Goal: Obtain resource: Obtain resource

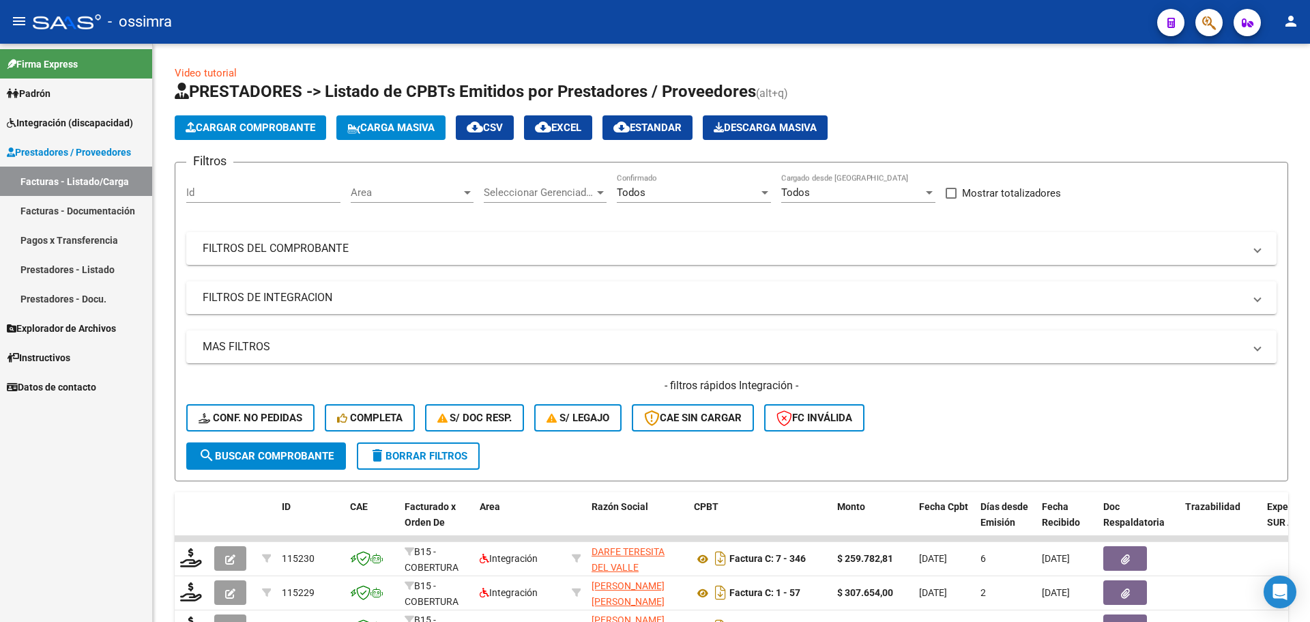
click at [70, 120] on span "Integración (discapacidad)" at bounding box center [70, 122] width 126 height 15
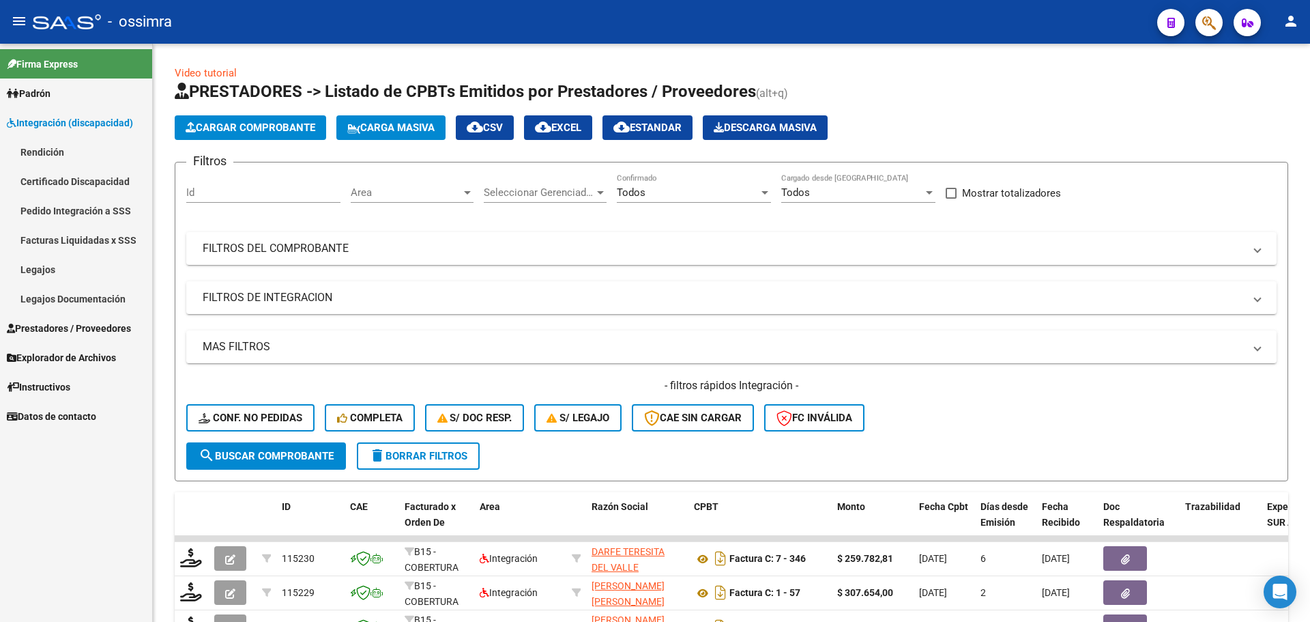
click at [90, 218] on link "Pedido Integración a SSS" at bounding box center [76, 210] width 152 height 29
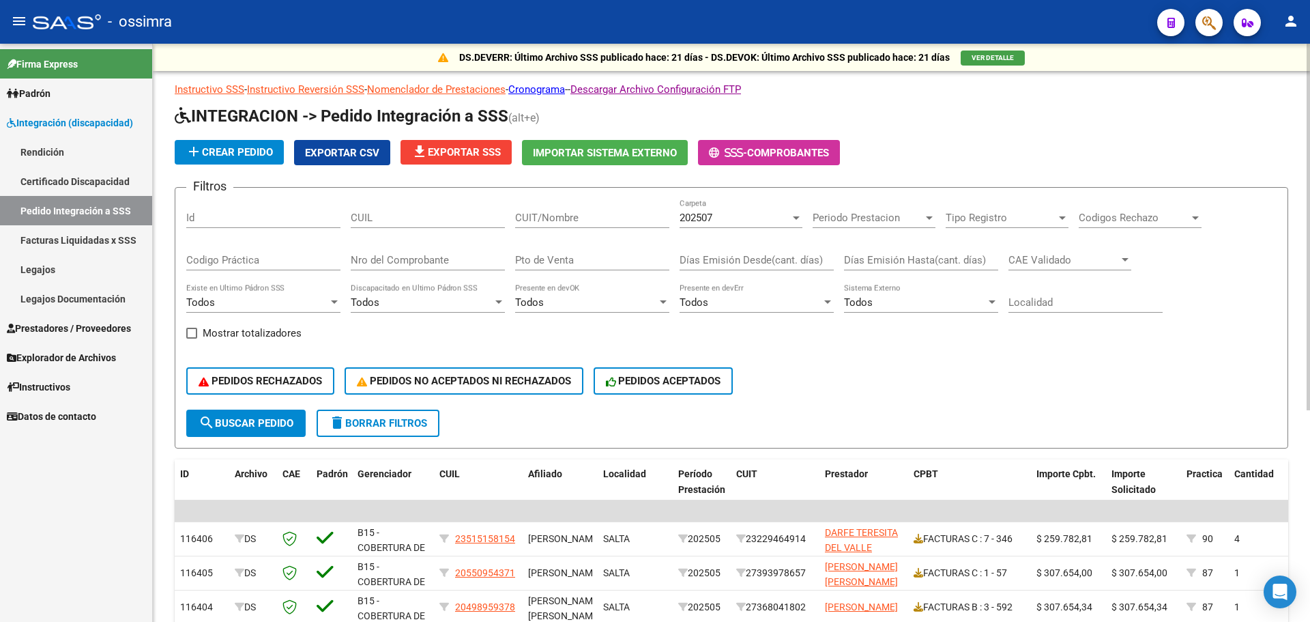
click at [457, 150] on span "file_download Exportar SSS" at bounding box center [456, 152] width 89 height 12
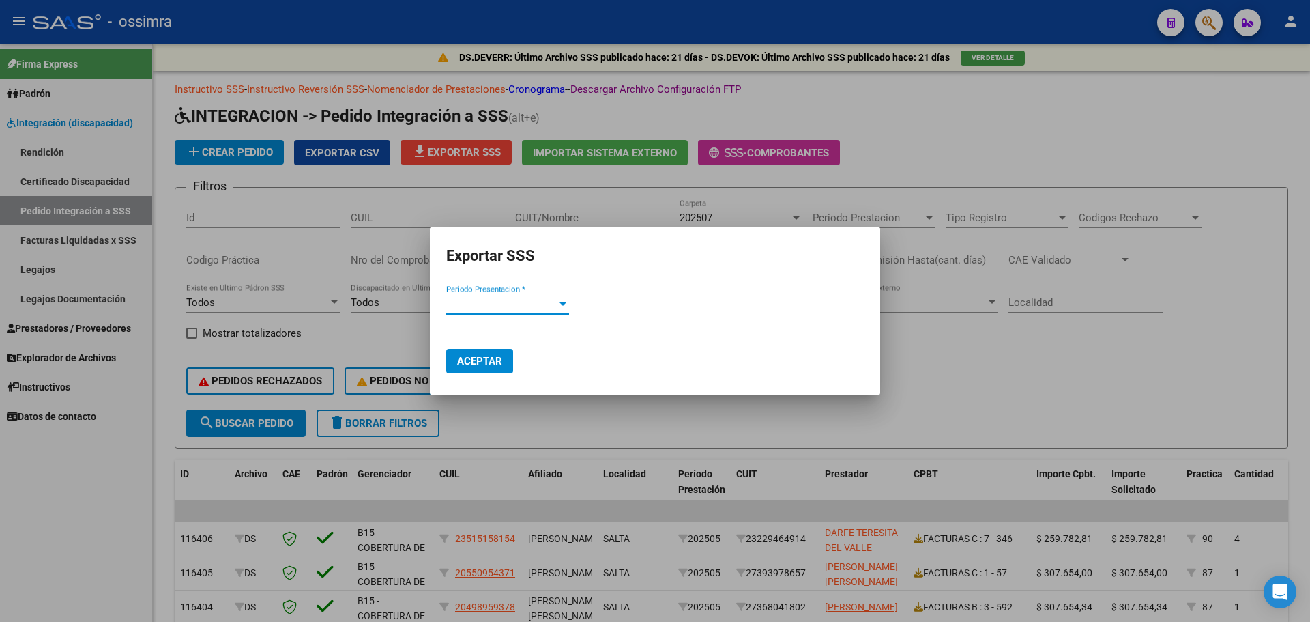
click at [553, 309] on span "Periodo Presentacion *" at bounding box center [501, 304] width 111 height 12
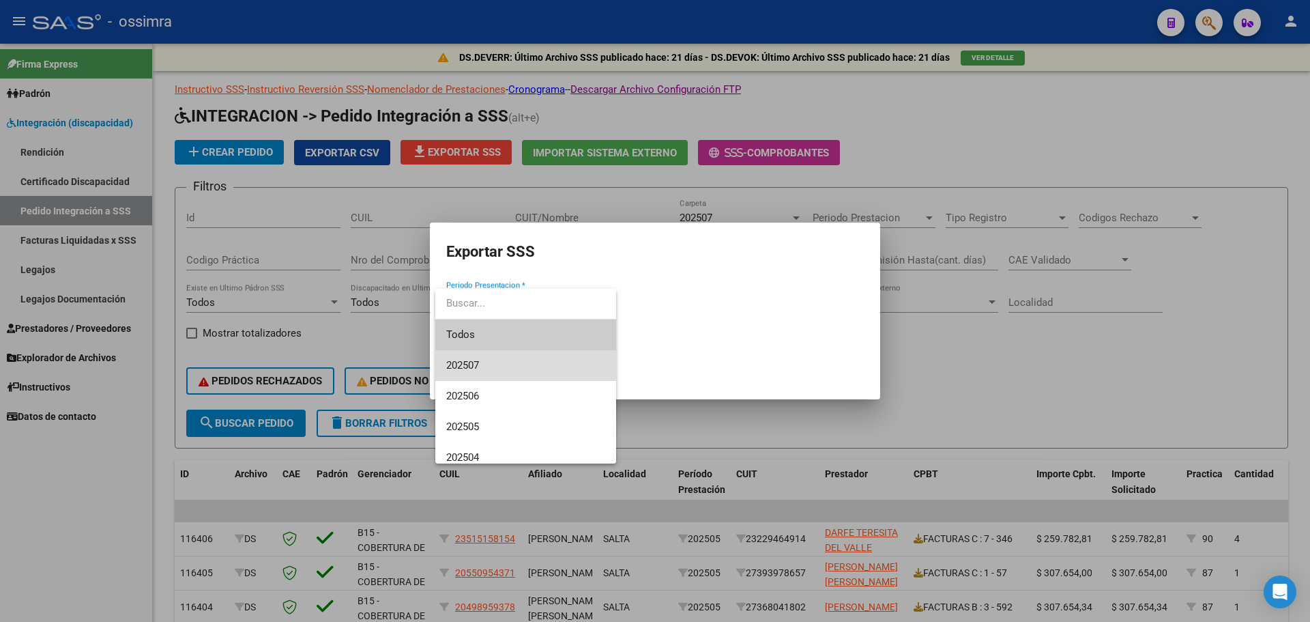
click at [515, 371] on span "202507" at bounding box center [525, 365] width 159 height 31
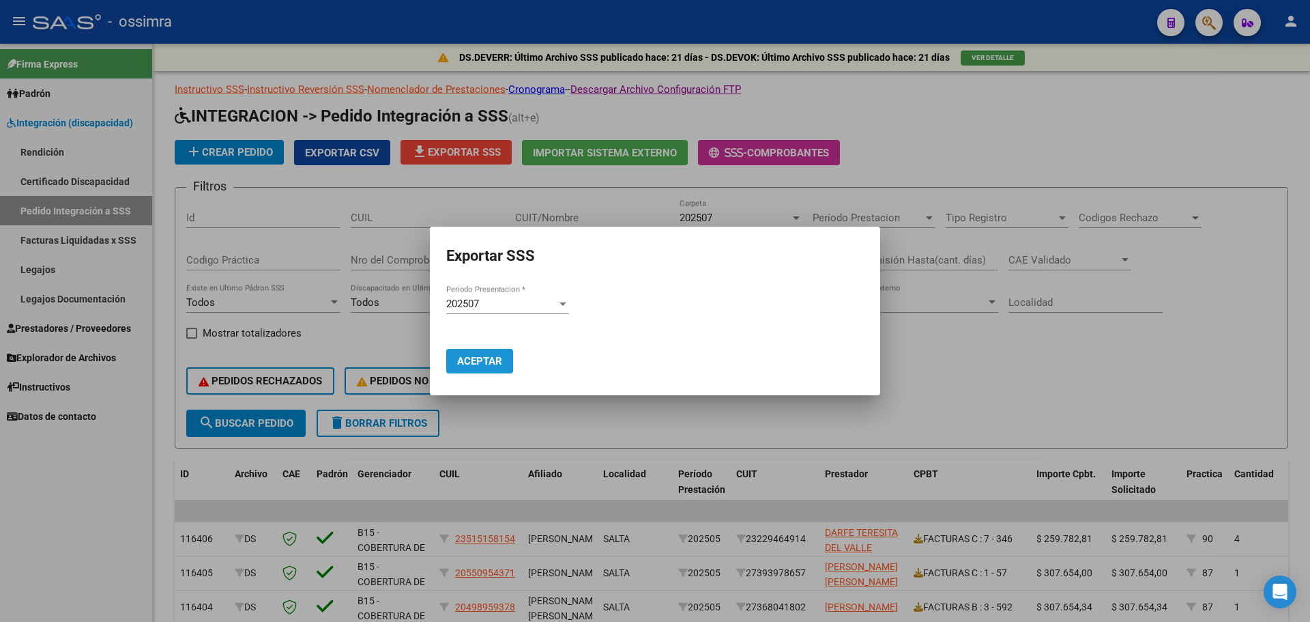
click at [487, 362] on span "Aceptar" at bounding box center [479, 361] width 45 height 12
click at [981, 352] on div at bounding box center [655, 311] width 1310 height 622
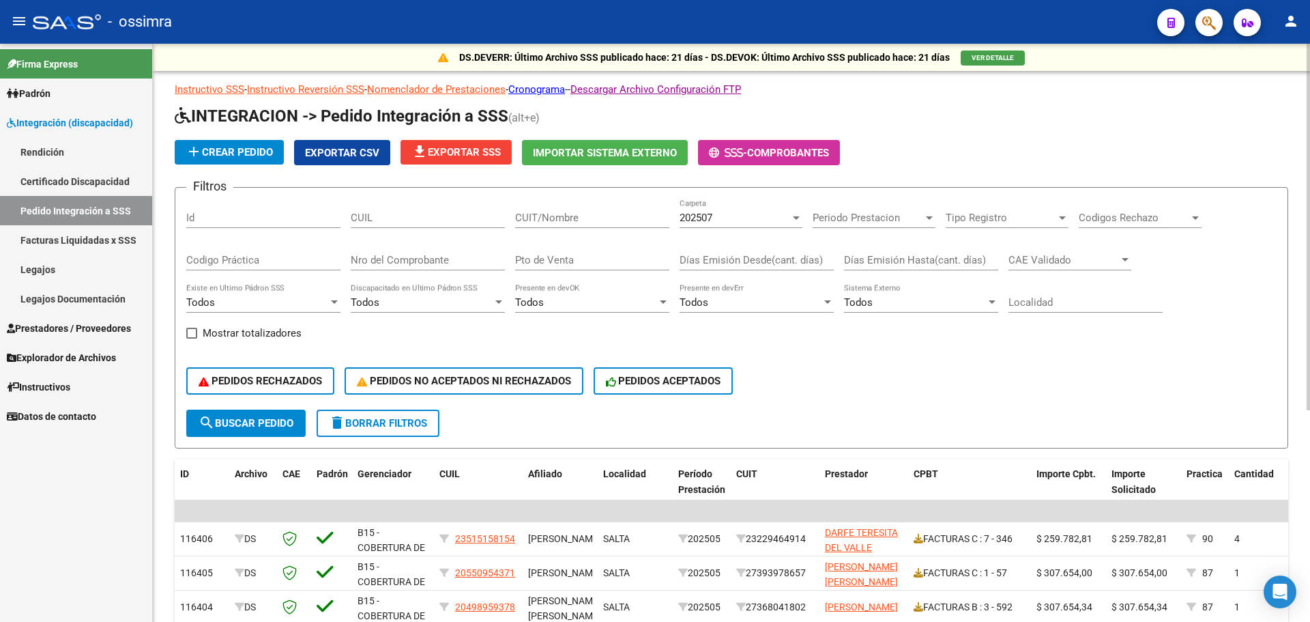
click at [336, 145] on button "Exportar CSV" at bounding box center [342, 152] width 96 height 25
